Goal: Transaction & Acquisition: Purchase product/service

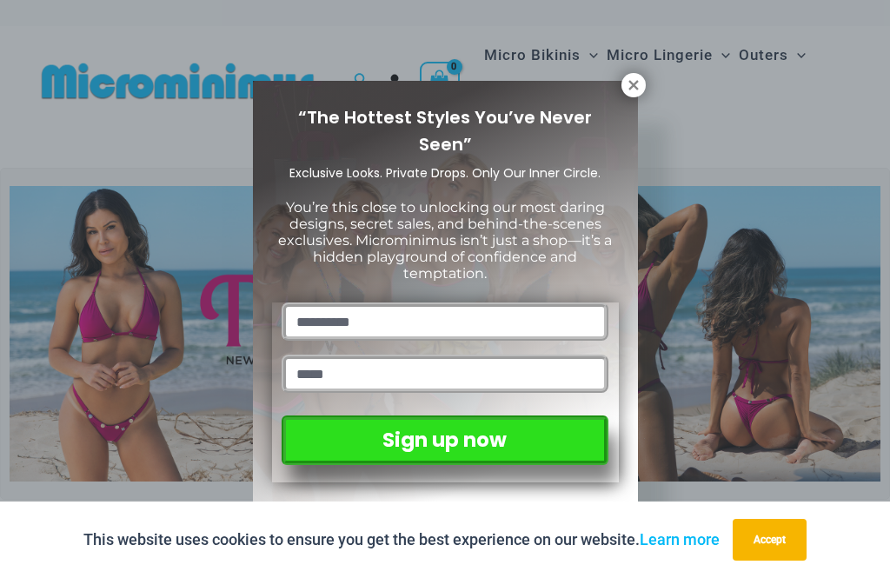
click at [639, 77] on icon at bounding box center [634, 85] width 16 height 16
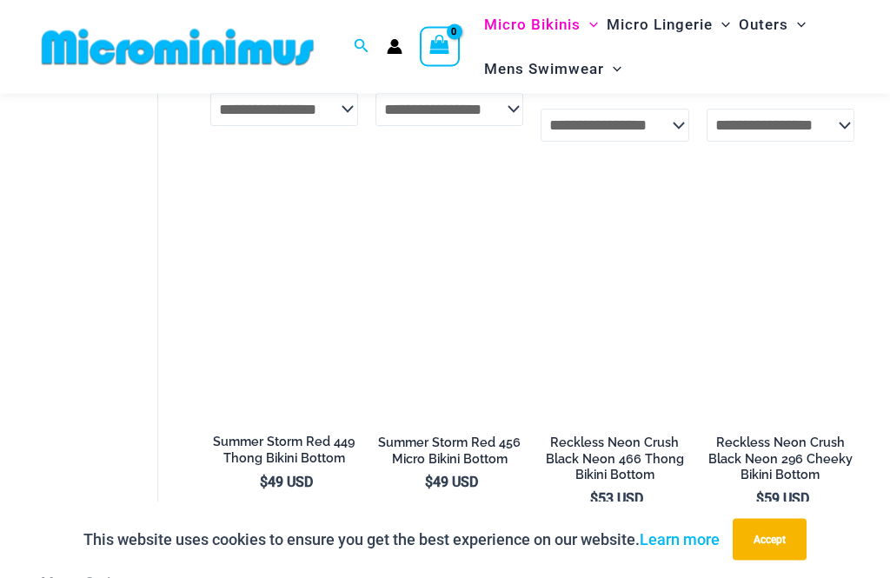
scroll to position [2216, 0]
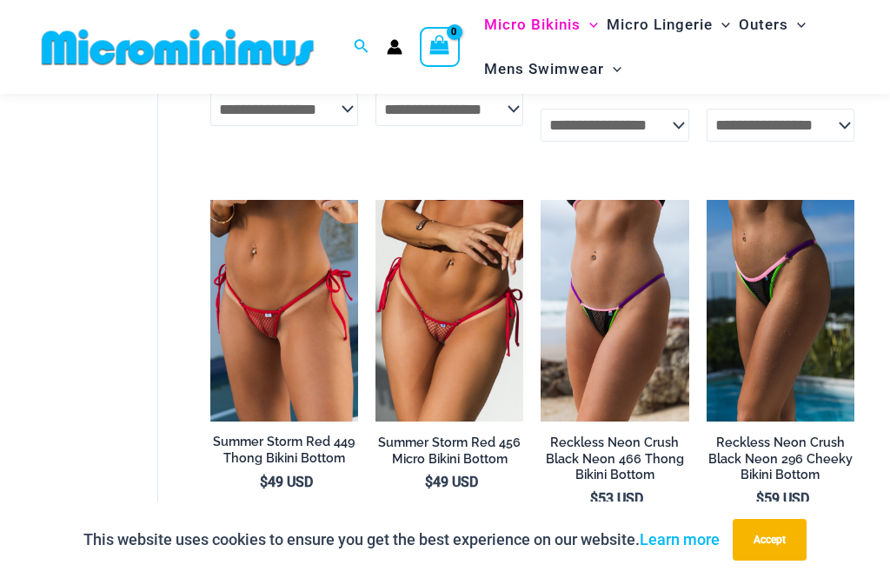
click at [475, 437] on h2 "Summer Storm Red 456 Micro Bikini Bottom" at bounding box center [449, 450] width 148 height 32
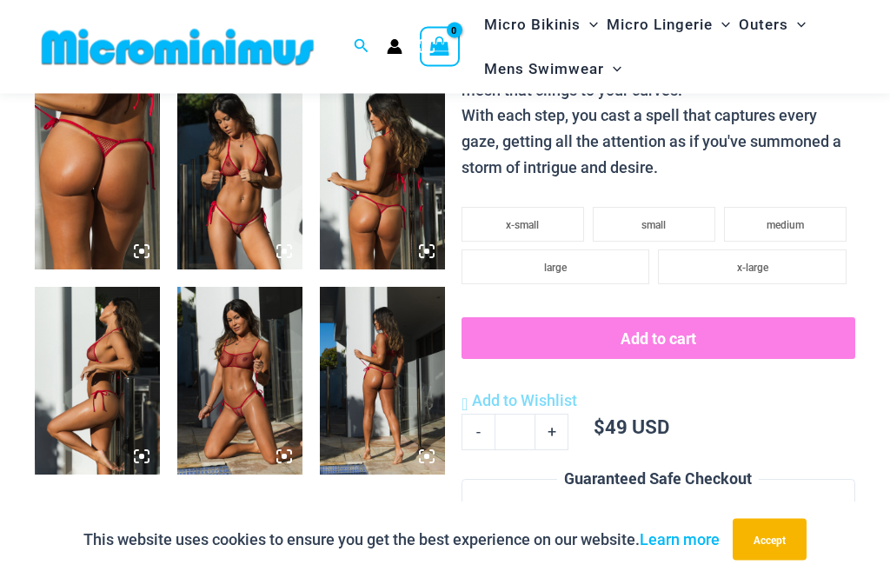
scroll to position [694, 0]
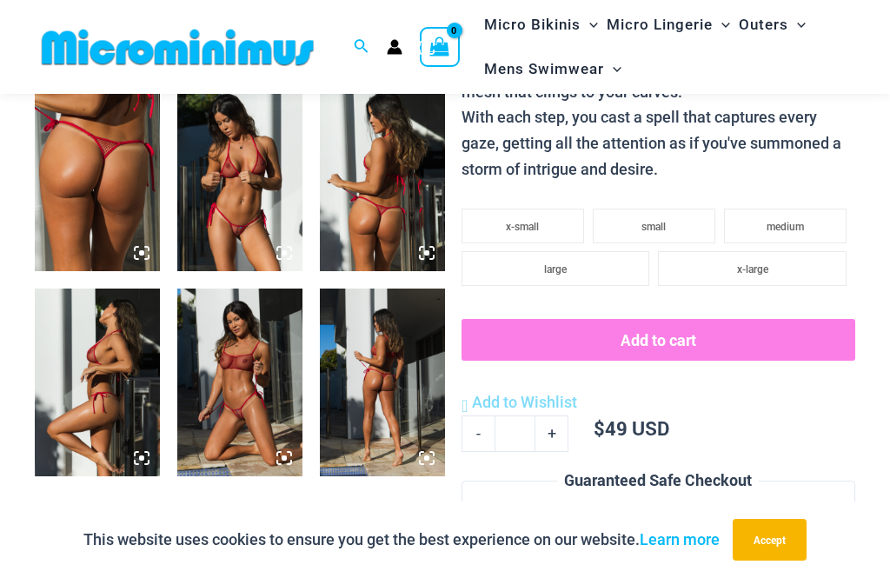
click at [225, 150] on img at bounding box center [239, 177] width 125 height 188
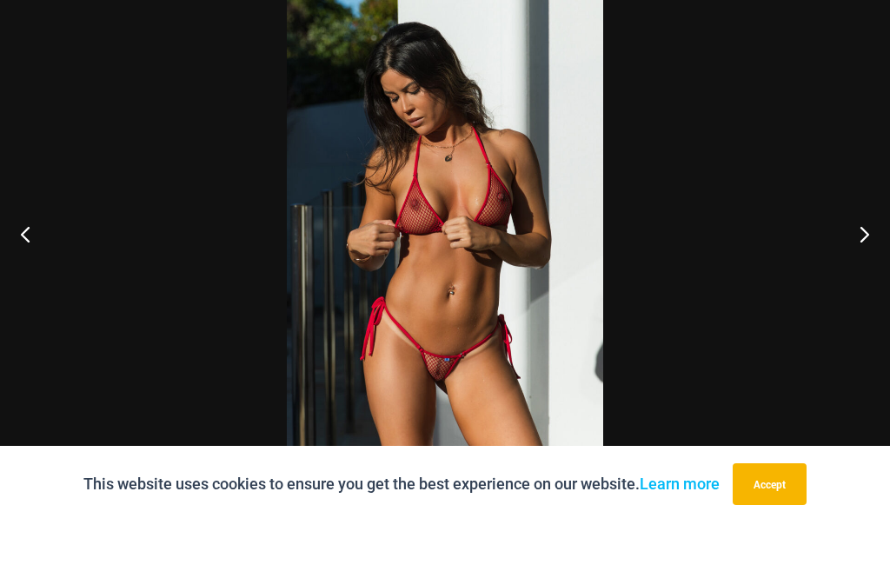
scroll to position [750, 0]
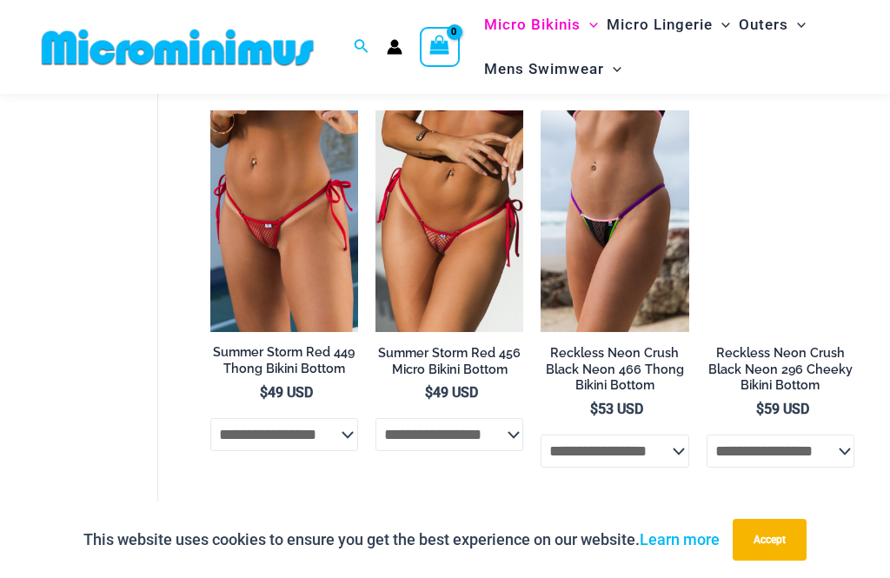
scroll to position [2308, 0]
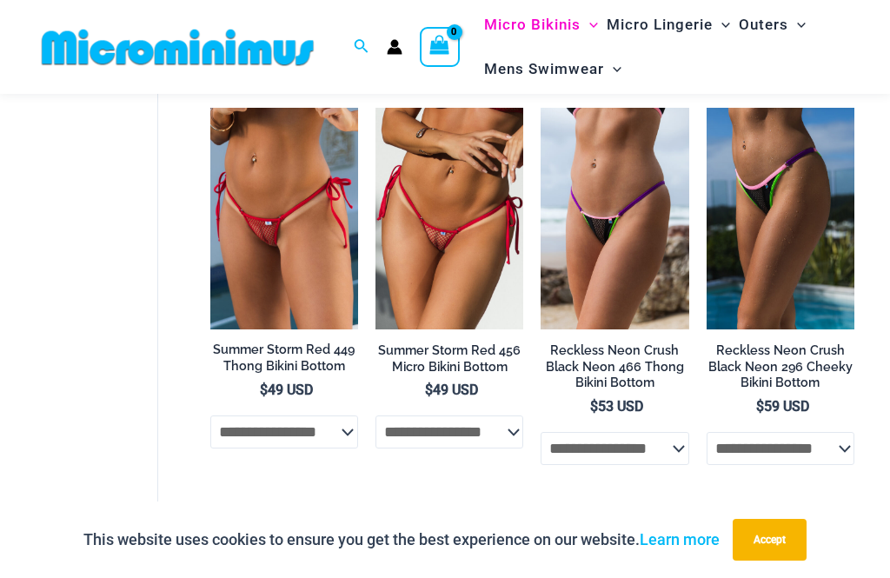
click at [639, 345] on h2 "Reckless Neon Crush Black Neon 466 Thong Bikini Bottom" at bounding box center [614, 366] width 148 height 49
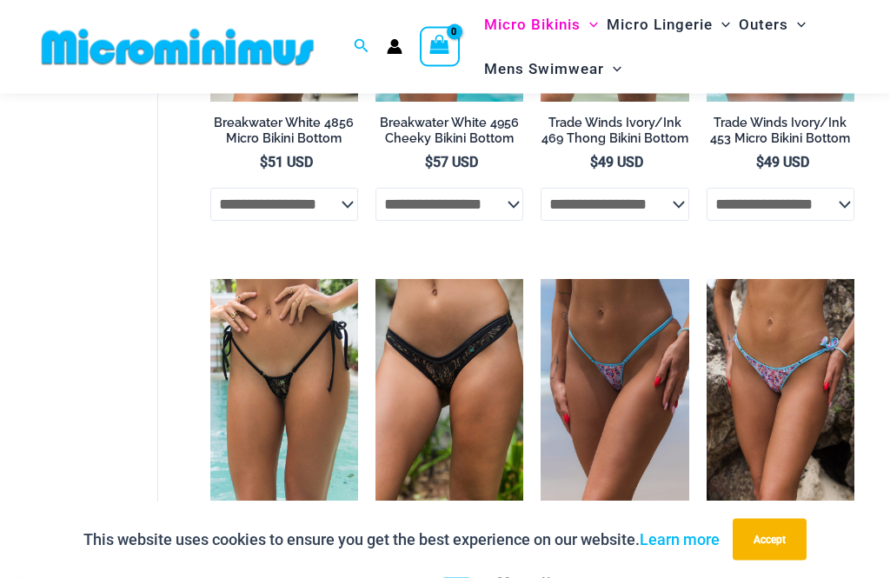
scroll to position [2949, 0]
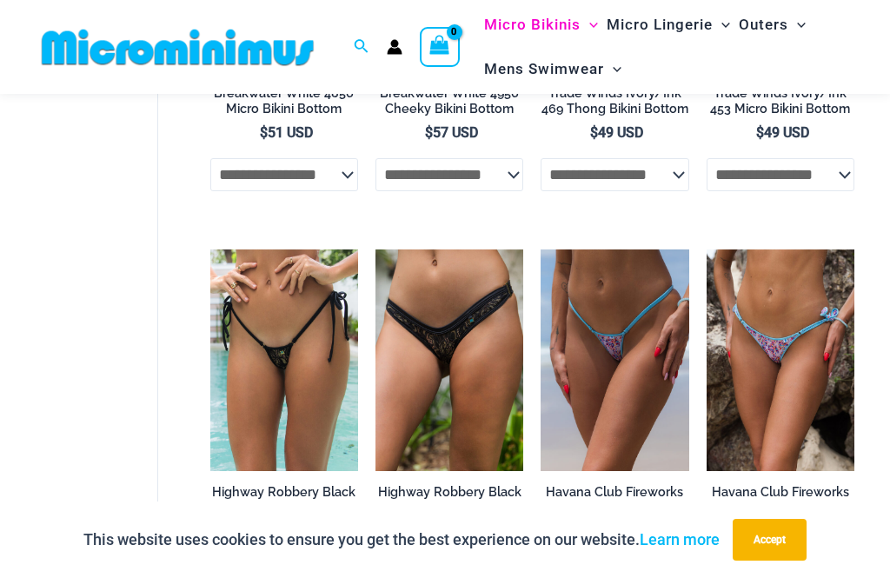
scroll to position [3186, 0]
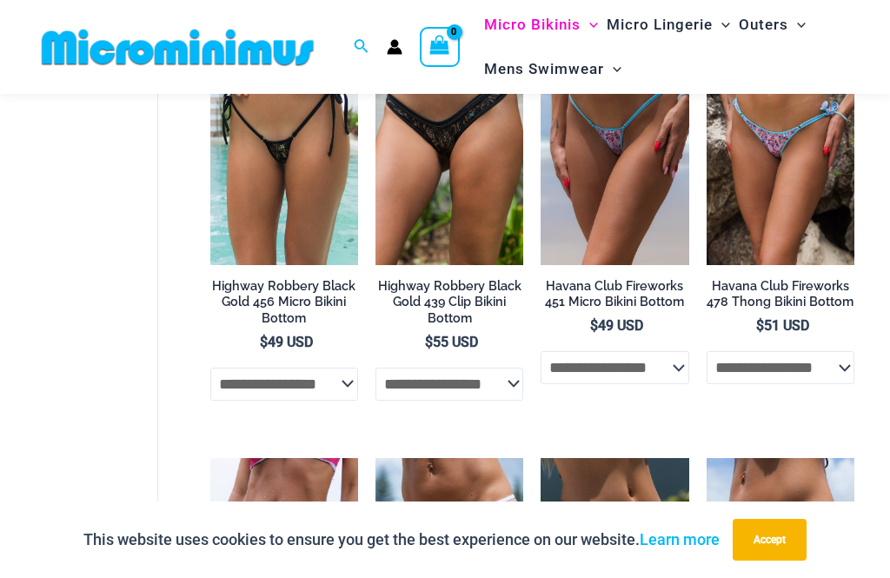
click at [210, 43] on img at bounding box center [210, 43] width 0 height 0
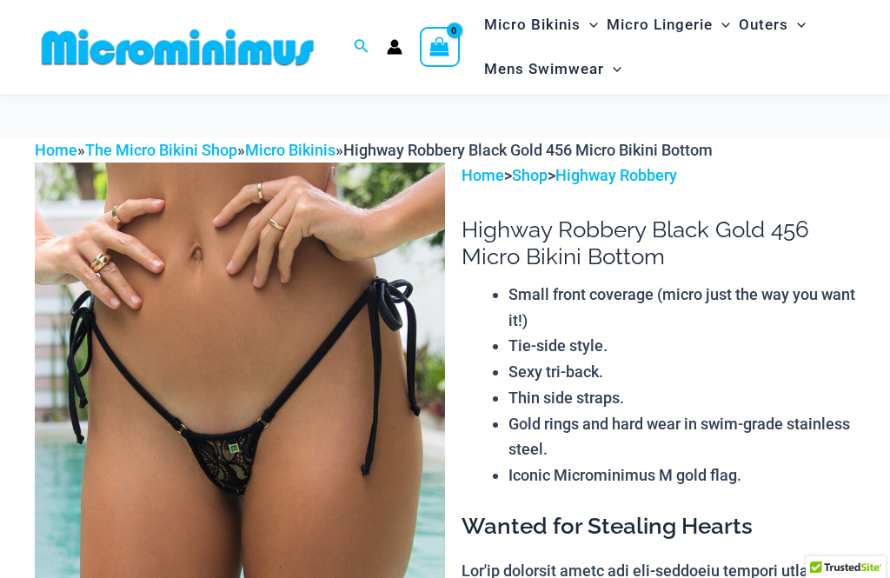
scroll to position [485, 0]
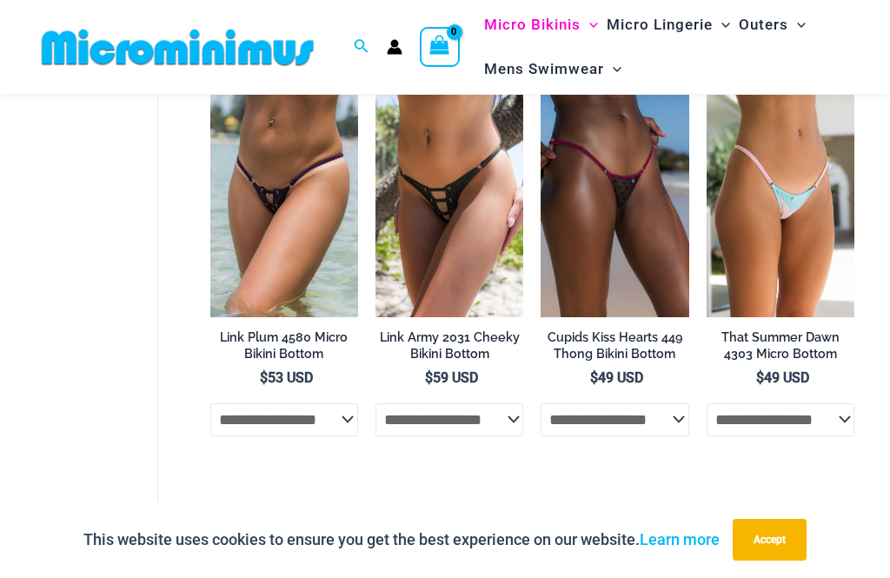
scroll to position [3950, 0]
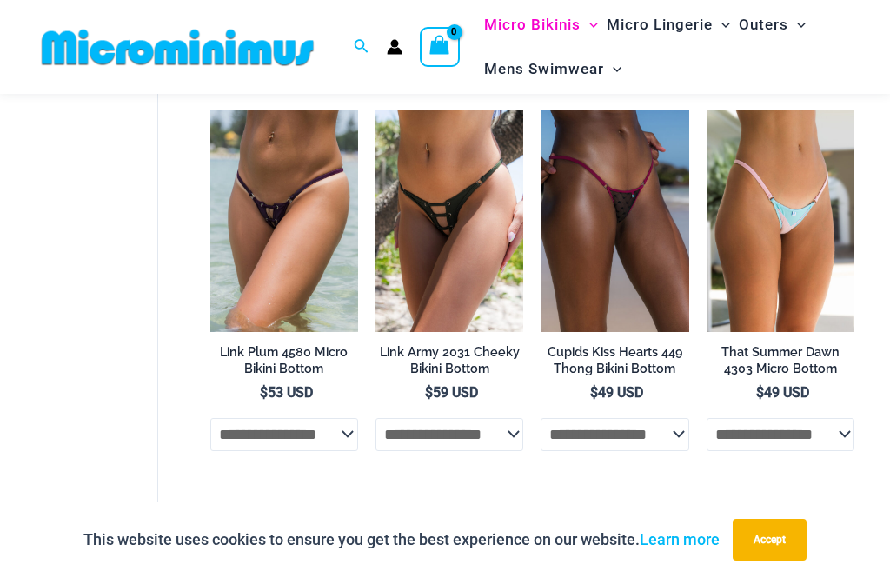
click at [288, 525] on link "2" at bounding box center [277, 544] width 39 height 39
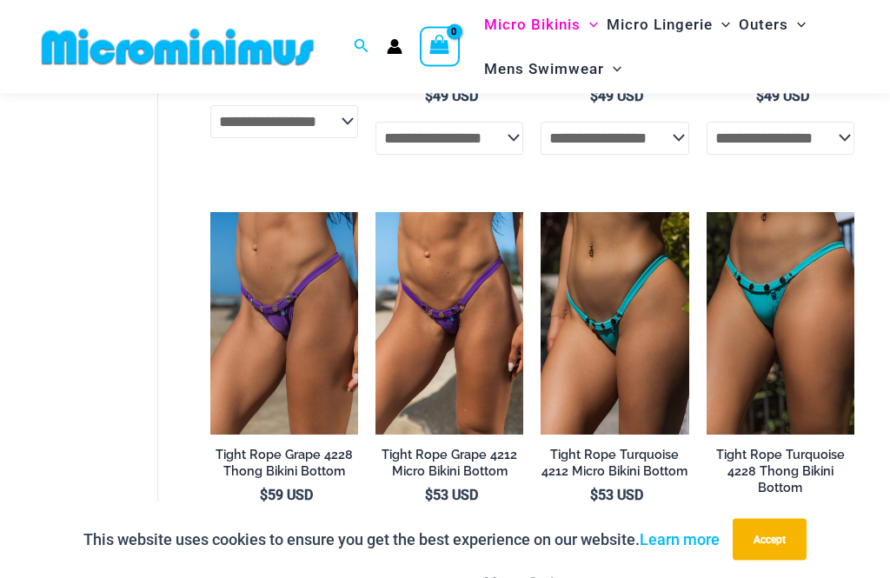
scroll to position [396, 0]
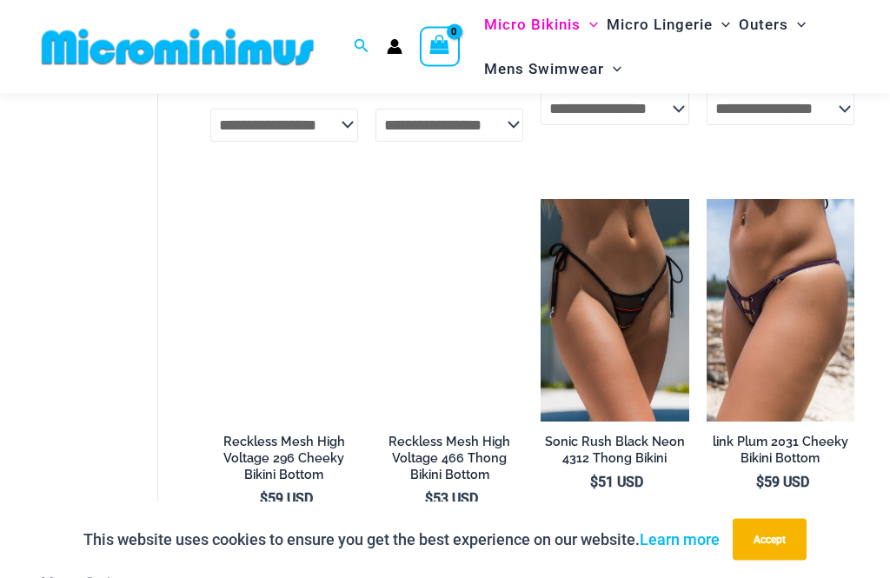
scroll to position [3445, 0]
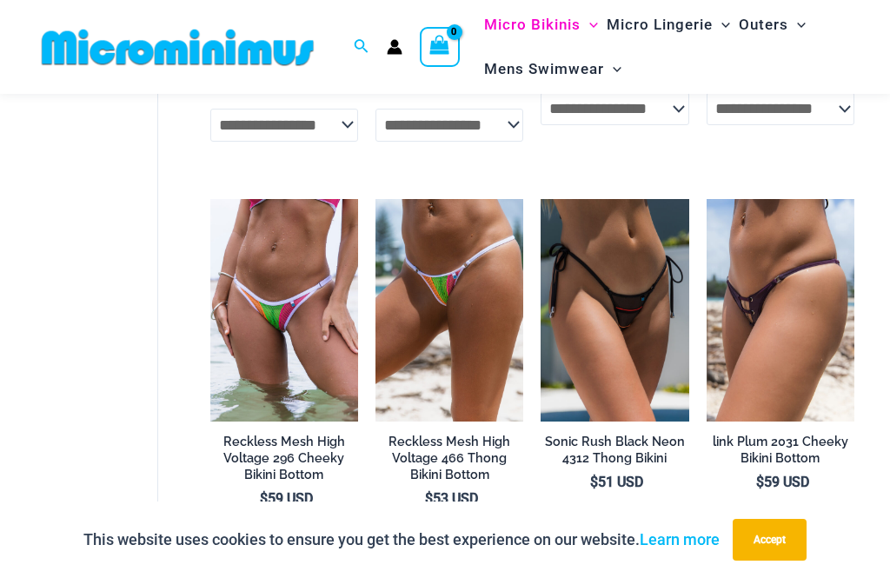
click at [646, 434] on h2 "Sonic Rush Black Neon 4312 Thong Bikini" at bounding box center [614, 450] width 148 height 32
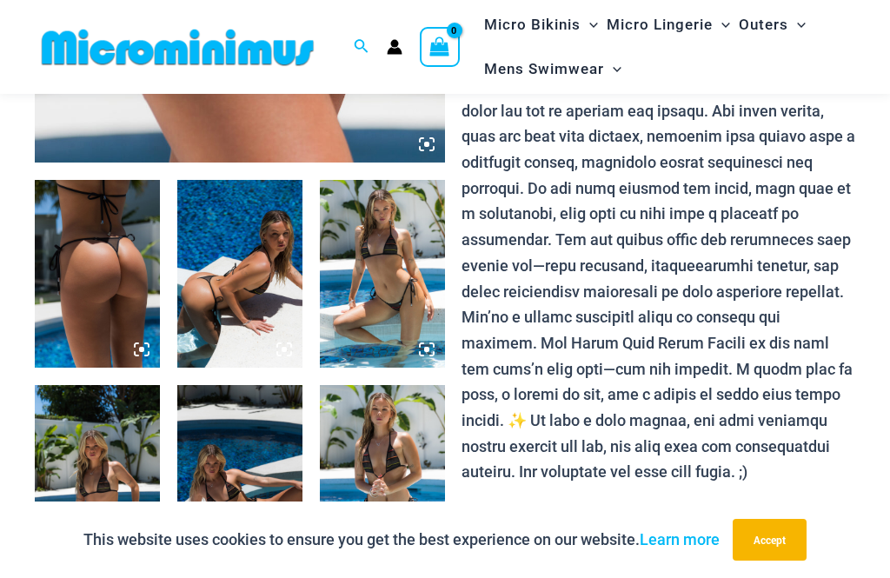
scroll to position [509, 0]
